Goal: Transaction & Acquisition: Purchase product/service

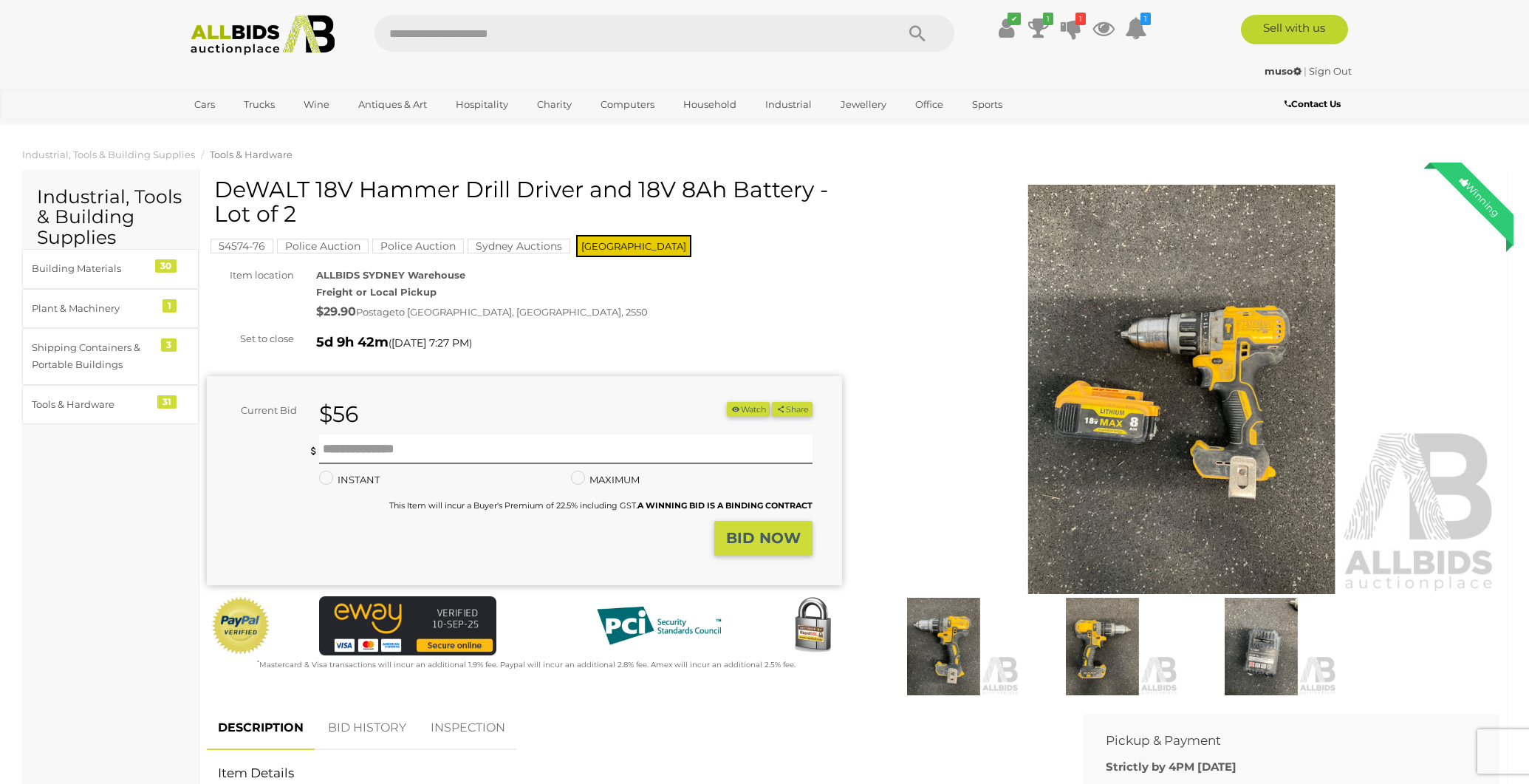
click at [255, 156] on span "Tools & Hardware" at bounding box center [250, 154] width 82 height 11
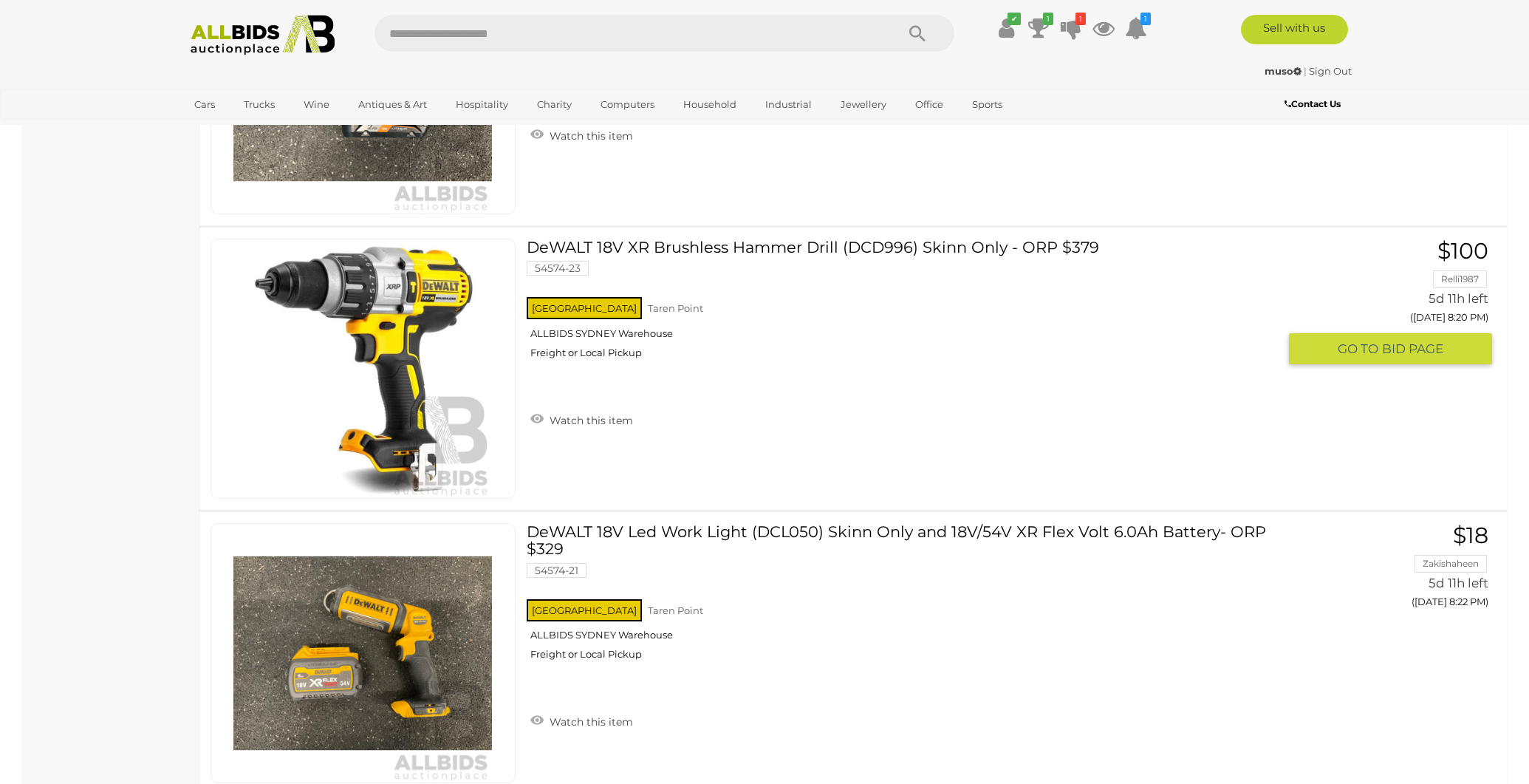
scroll to position [7700, 0]
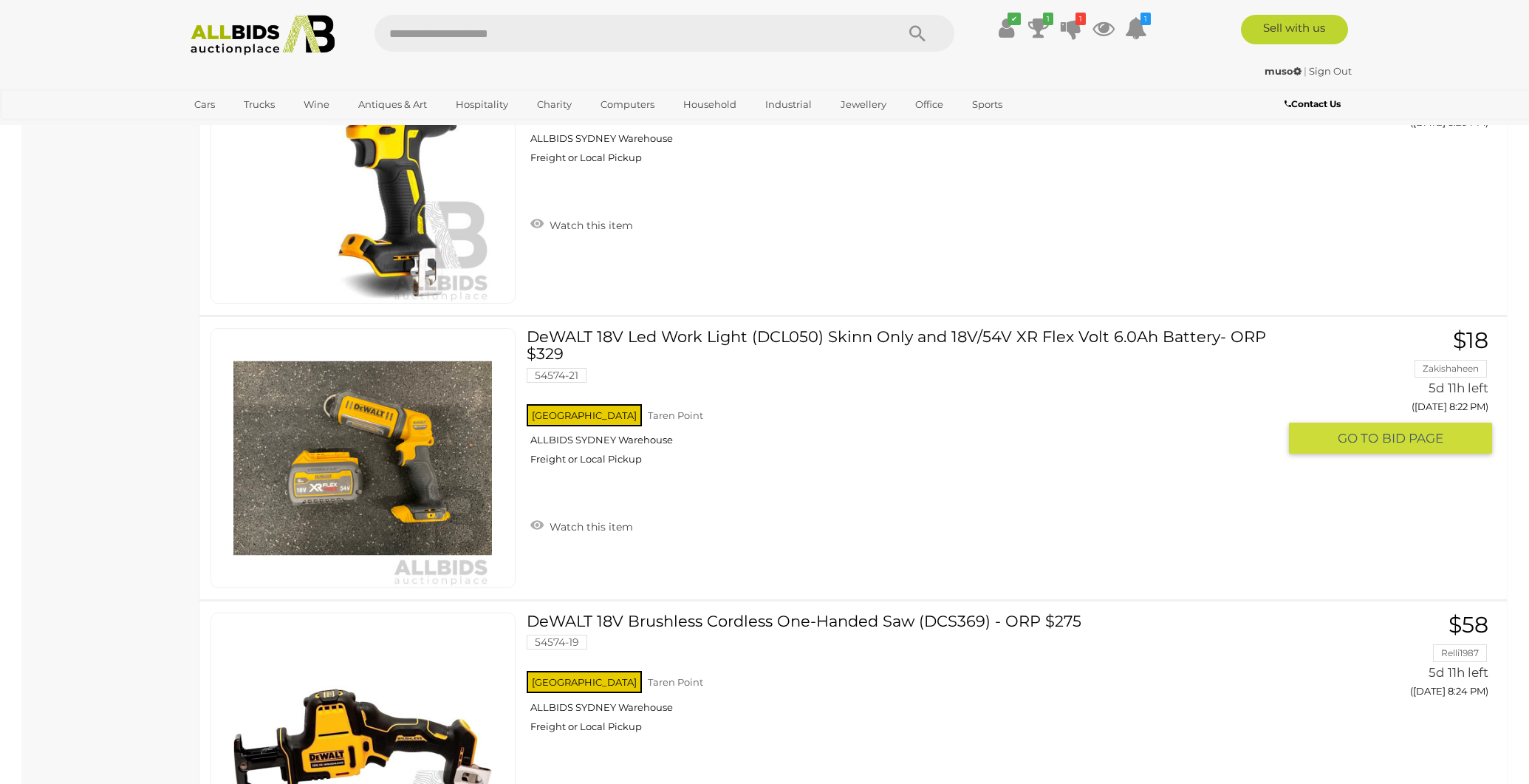
click at [1372, 430] on span "GO TO" at bounding box center [1360, 438] width 44 height 17
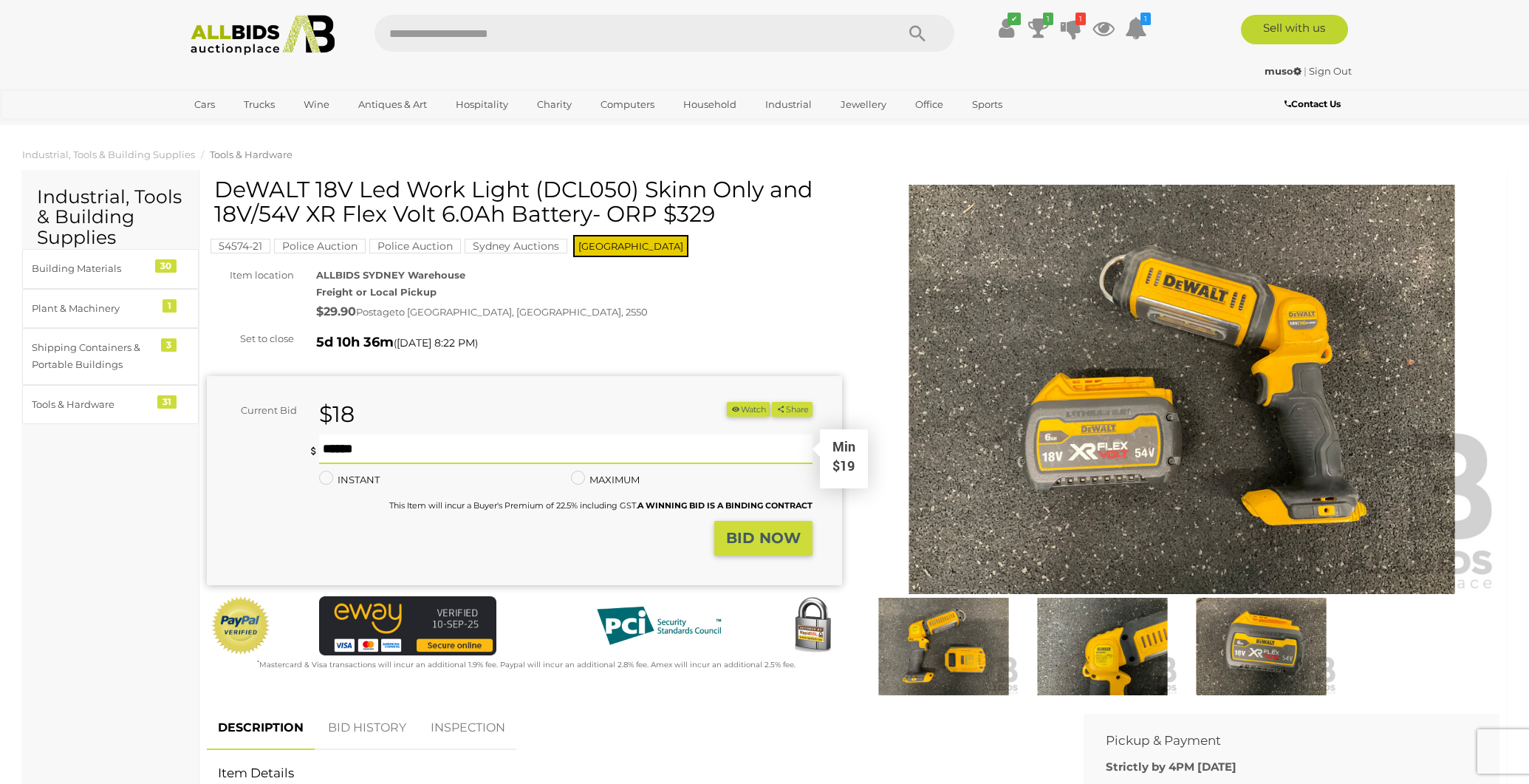
click at [419, 448] on input "text" at bounding box center [565, 449] width 494 height 29
type input "**"
click at [742, 545] on strong "BID NOW" at bounding box center [763, 538] width 74 height 18
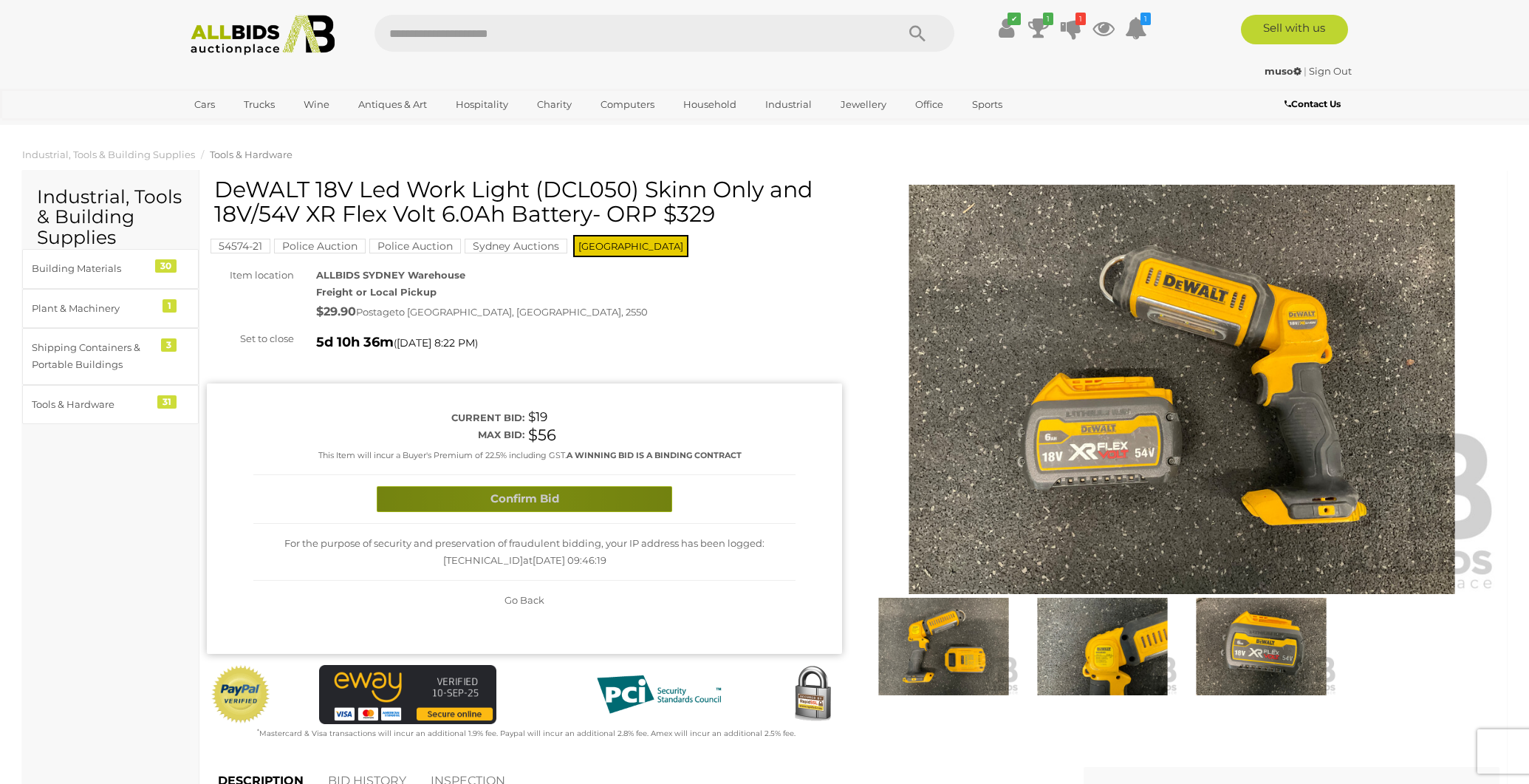
click at [514, 494] on button "Confirm Bid" at bounding box center [525, 499] width 295 height 26
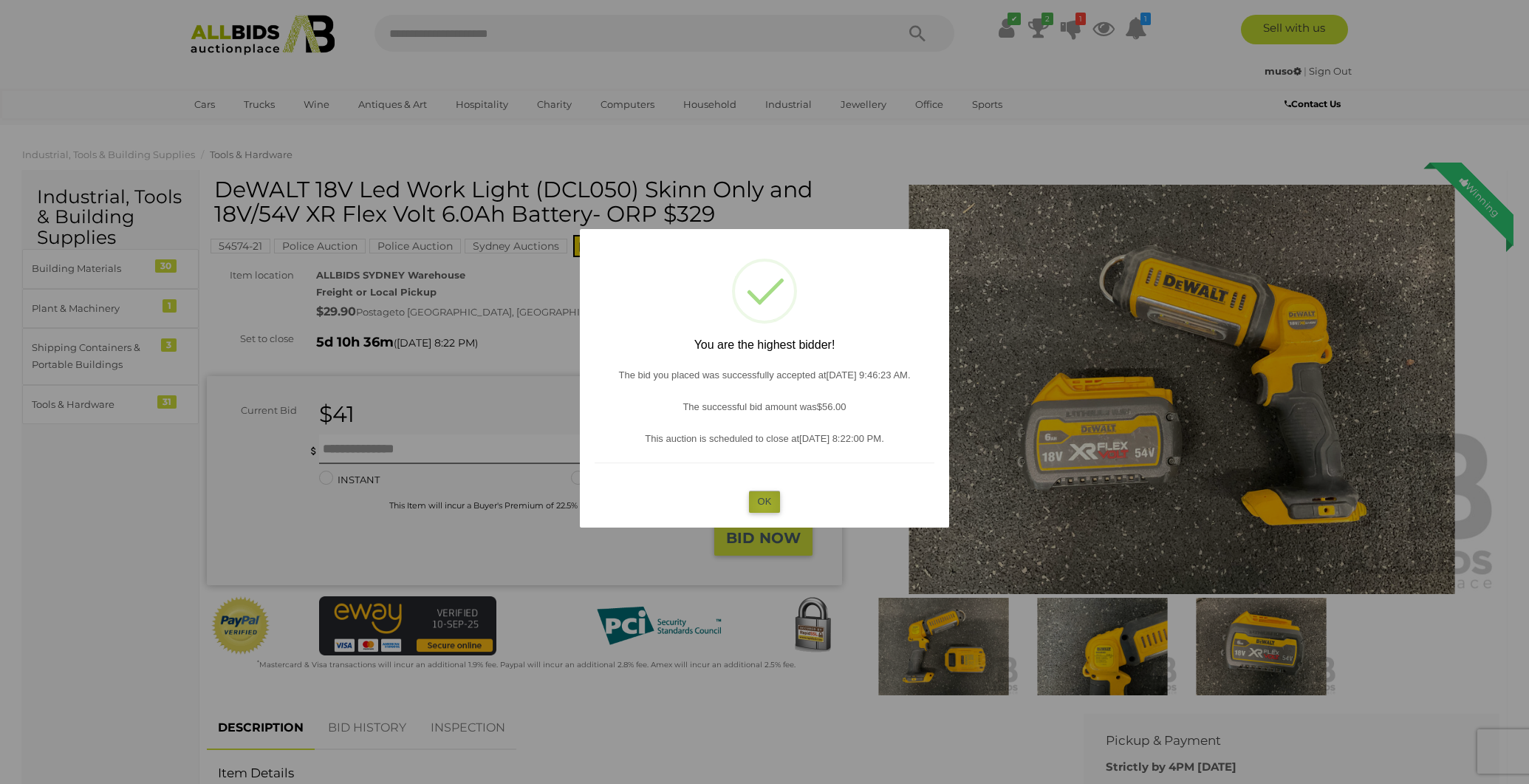
click at [764, 504] on button "OK" at bounding box center [764, 501] width 32 height 21
